Goal: Task Accomplishment & Management: Manage account settings

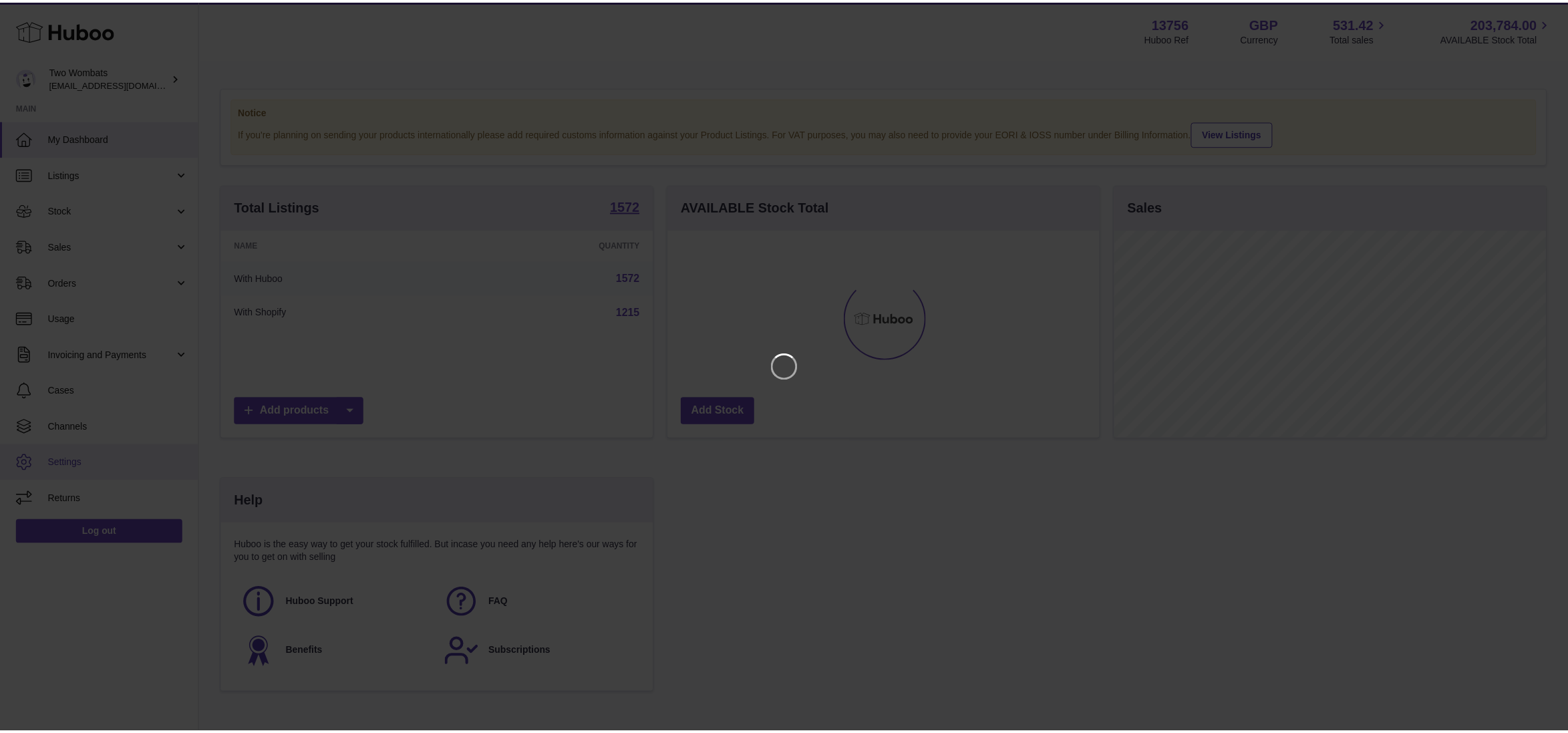
scroll to position [207, 436]
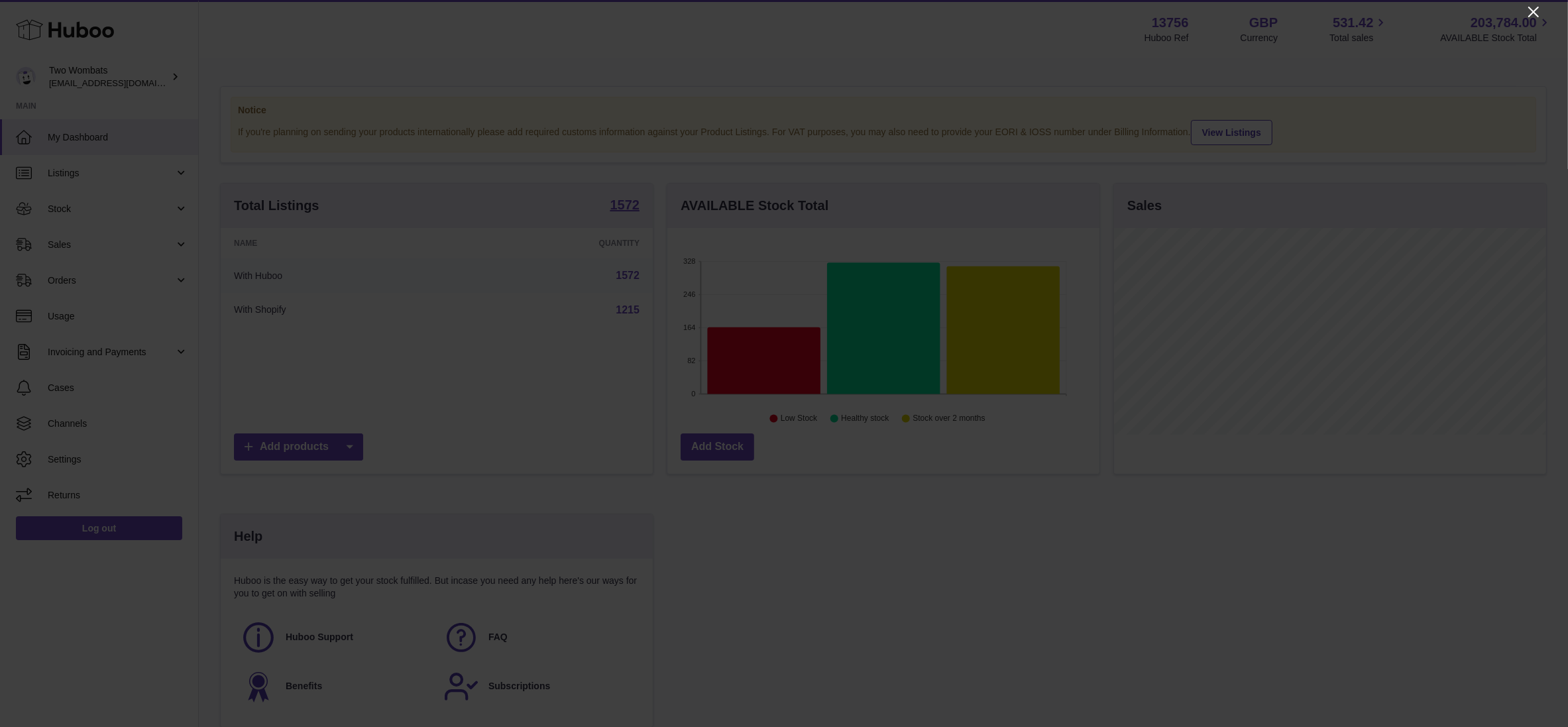
click at [1539, 11] on icon "Close" at bounding box center [1534, 12] width 16 height 16
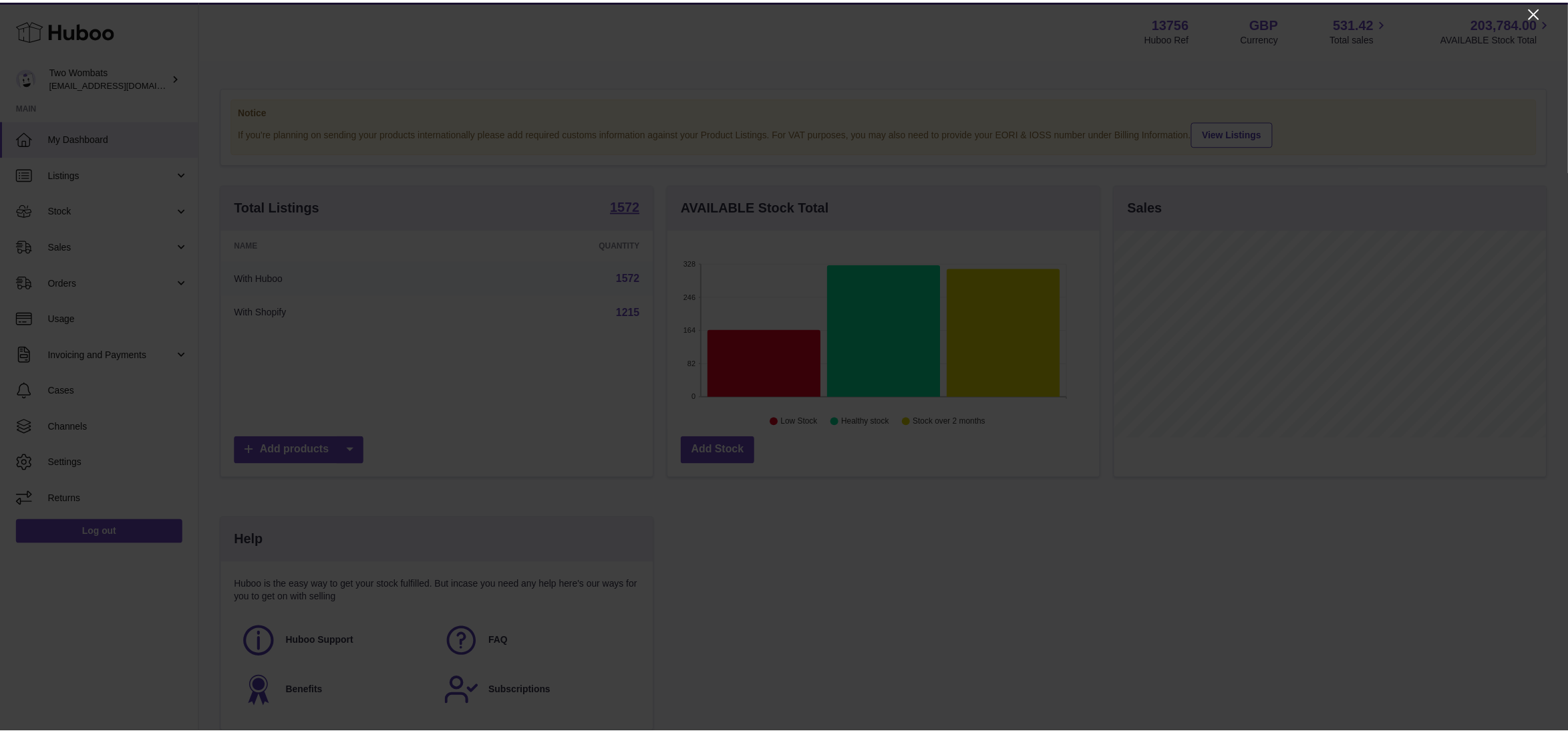
scroll to position [667974, 667523]
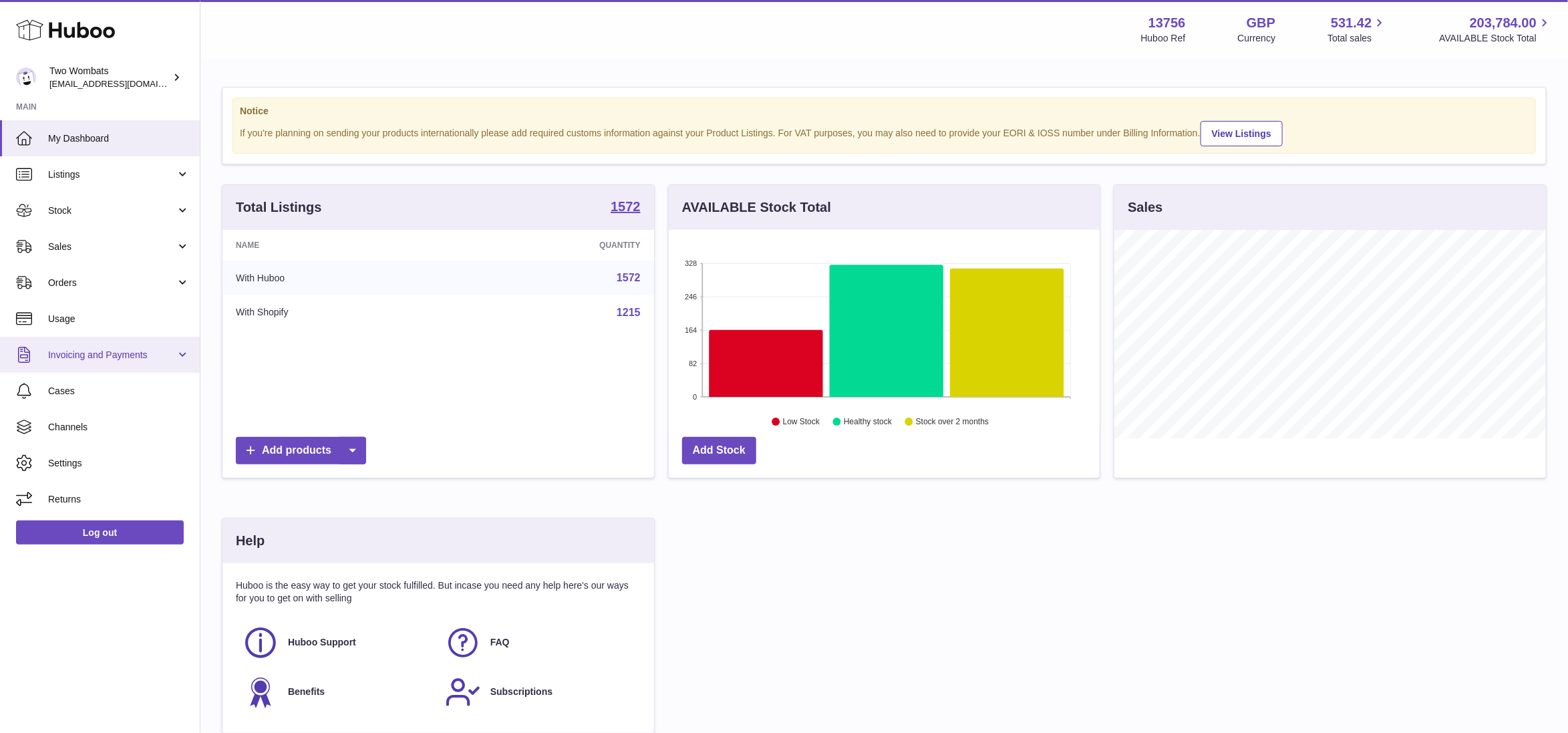
click at [99, 364] on link "Invoicing and Payments" at bounding box center [99, 354] width 199 height 36
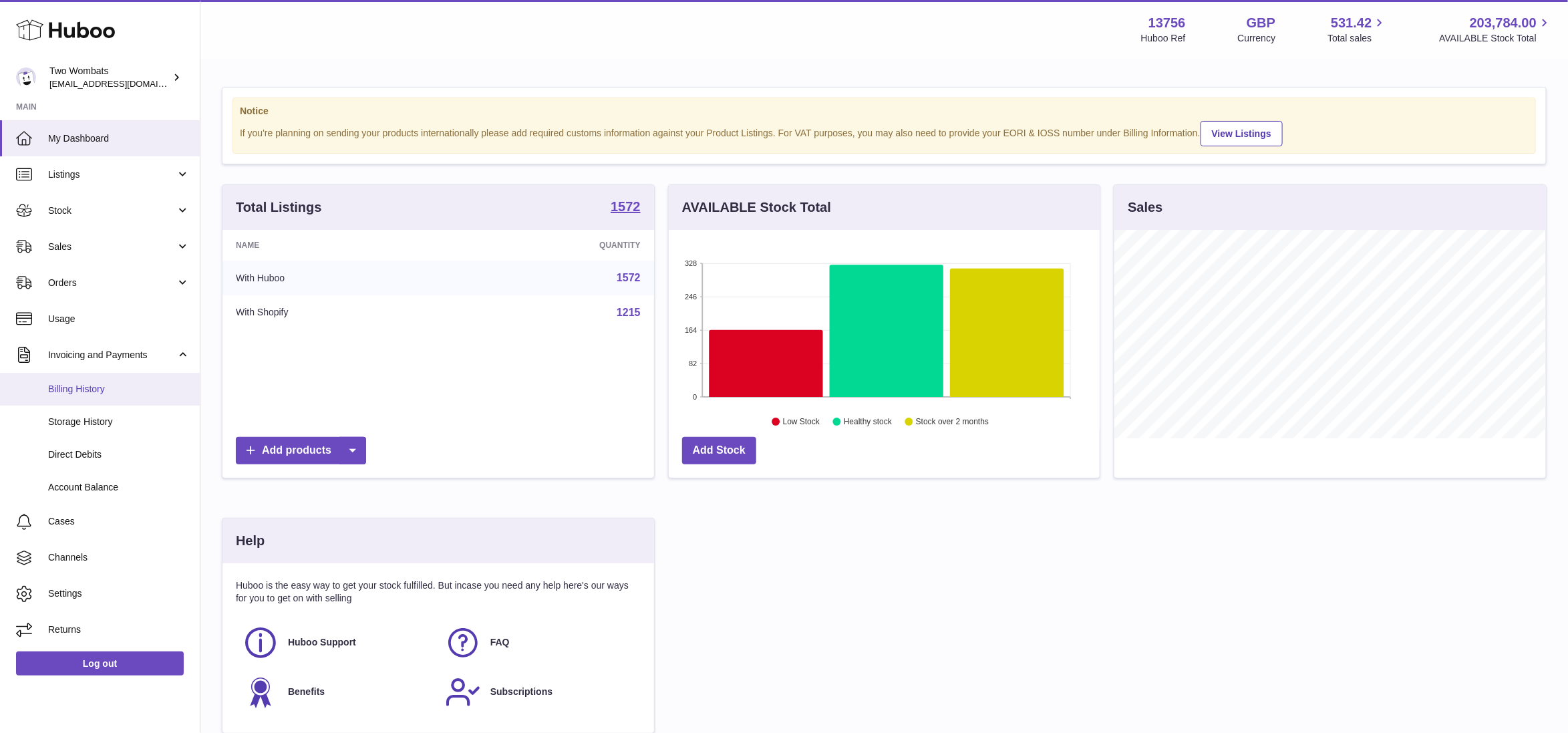
click at [120, 393] on span "Billing History" at bounding box center [119, 389] width 142 height 13
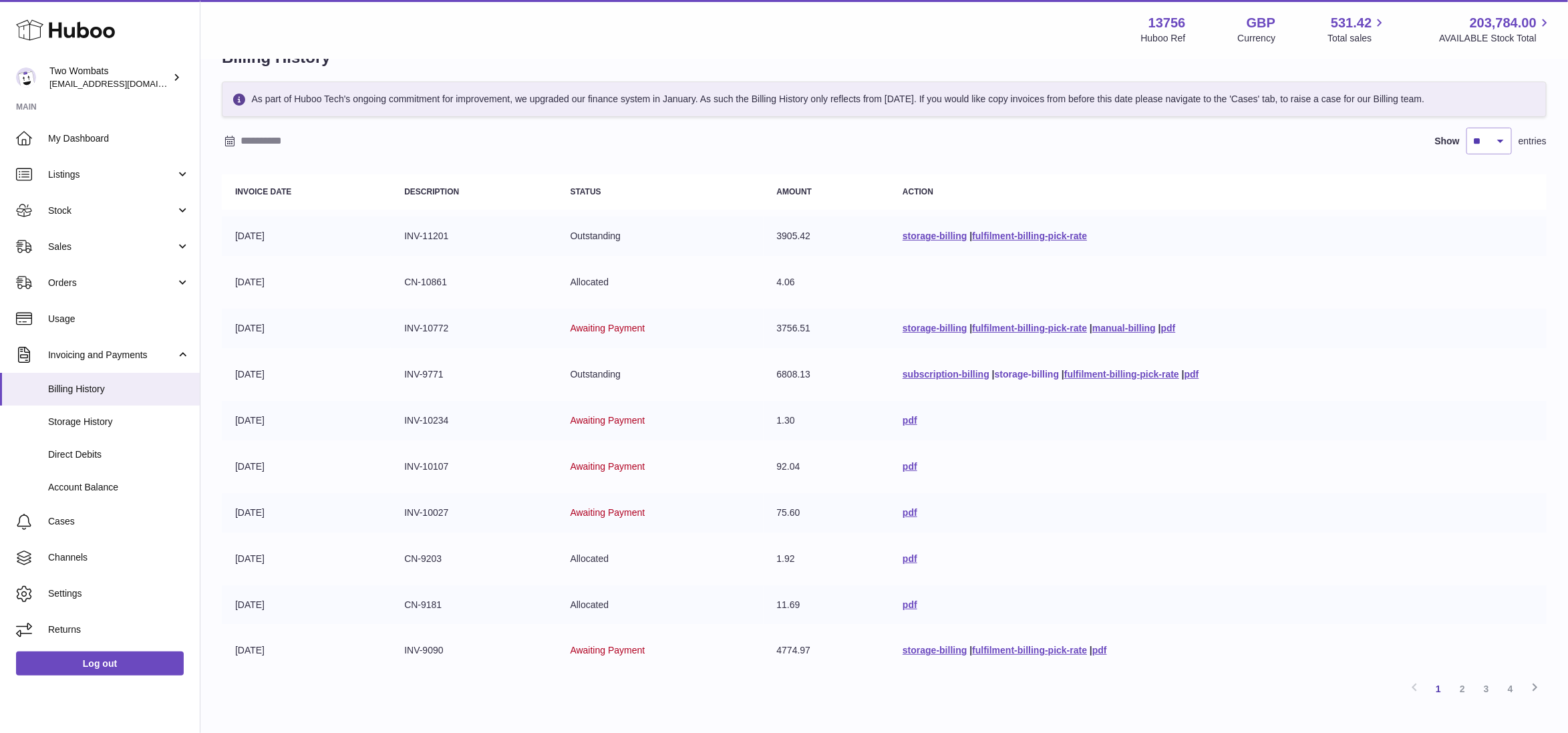
scroll to position [123, 0]
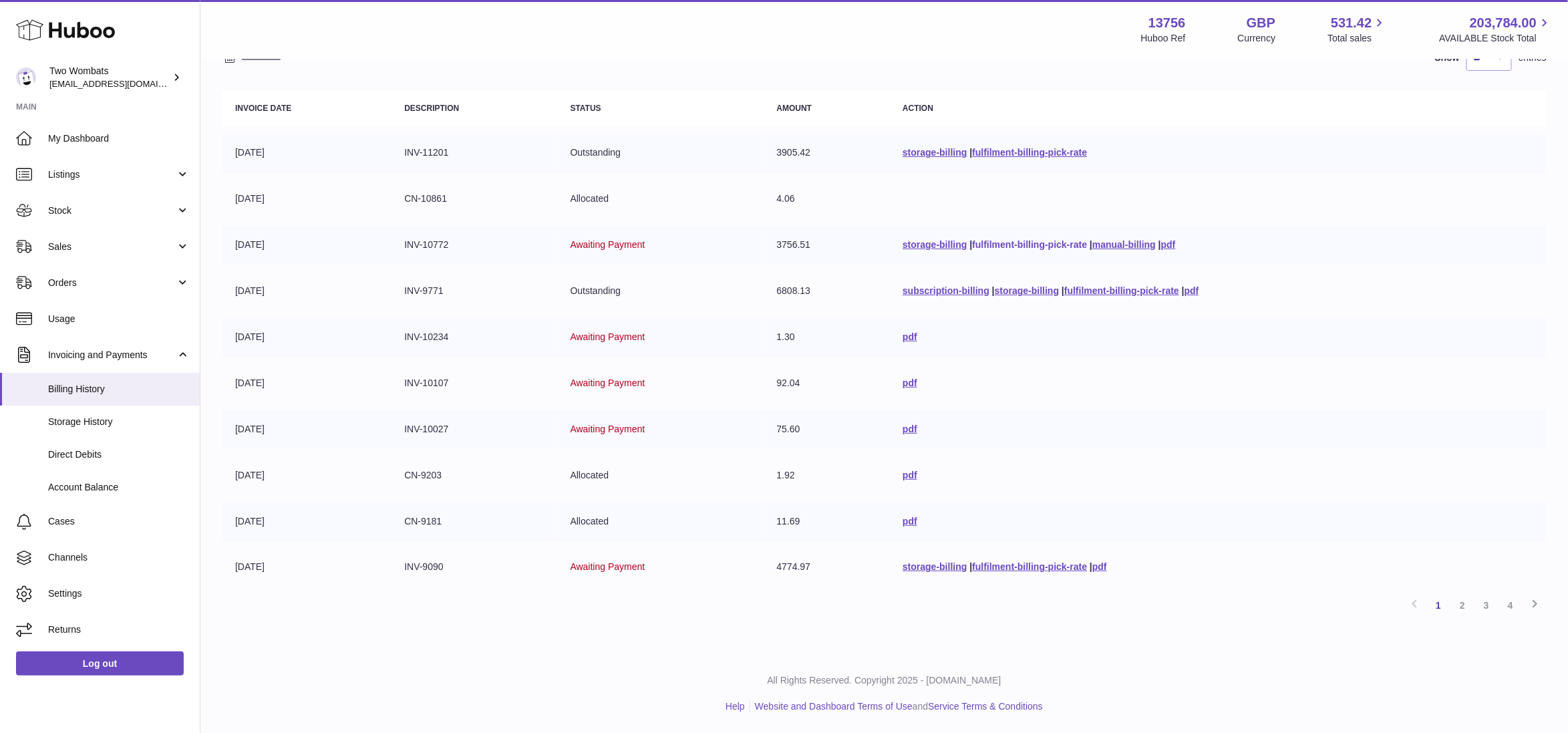
click at [1020, 245] on link "fulfilment-billing-pick-rate" at bounding box center [1029, 244] width 115 height 10
